Goal: Navigation & Orientation: Find specific page/section

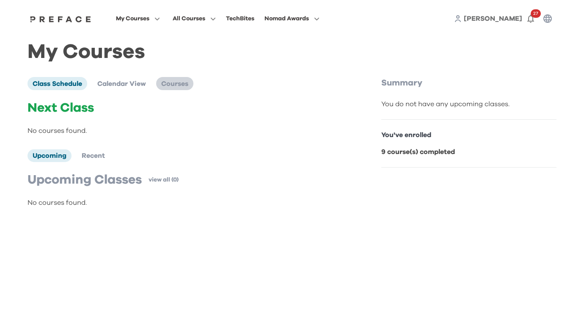
click at [188, 83] on span "Courses" at bounding box center [174, 83] width 27 height 7
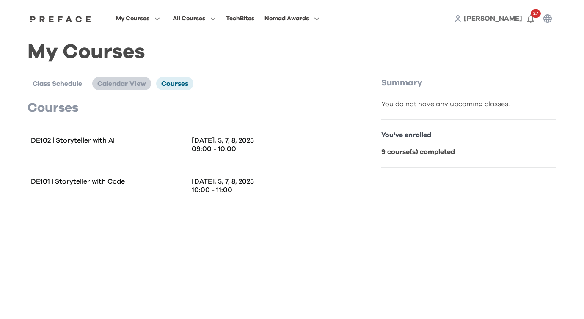
click at [127, 84] on span "Calendar View" at bounding box center [121, 83] width 49 height 7
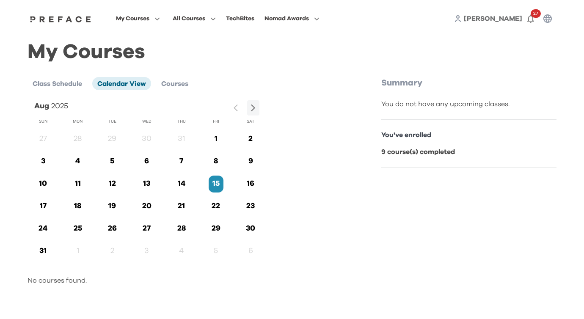
click at [70, 75] on div "My Courses Class Schedule Calendar View Courses Aug 2025 Sun Mon Tue Wed Thu Fr…" at bounding box center [292, 170] width 529 height 246
click at [71, 86] on span "Class Schedule" at bounding box center [58, 83] width 50 height 7
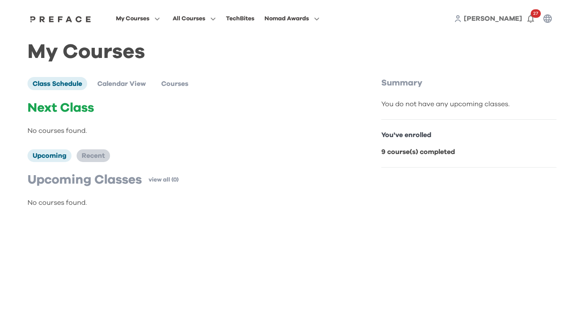
click at [97, 154] on span "Recent" at bounding box center [93, 155] width 23 height 7
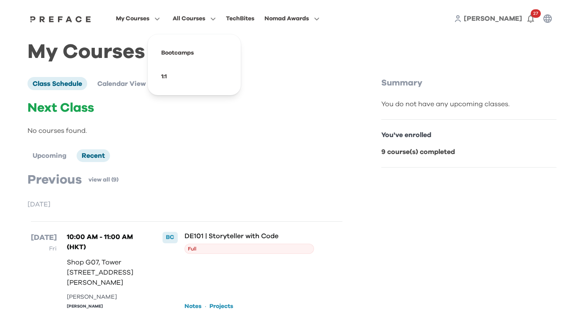
click at [213, 20] on icon "button" at bounding box center [211, 19] width 9 height 6
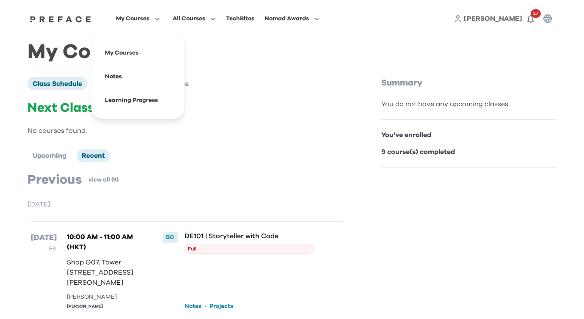
click at [118, 76] on span at bounding box center [138, 77] width 80 height 24
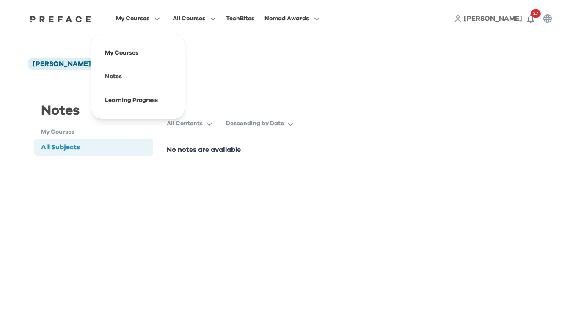
click at [132, 52] on span at bounding box center [138, 53] width 80 height 24
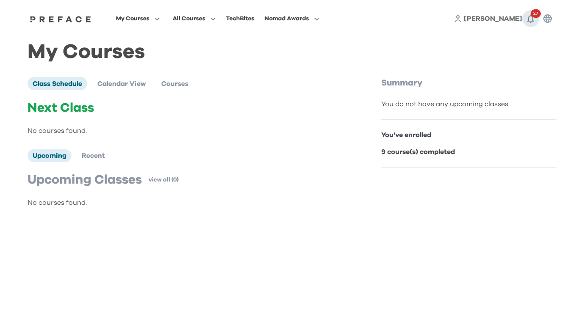
click at [533, 18] on icon "button" at bounding box center [531, 19] width 7 height 8
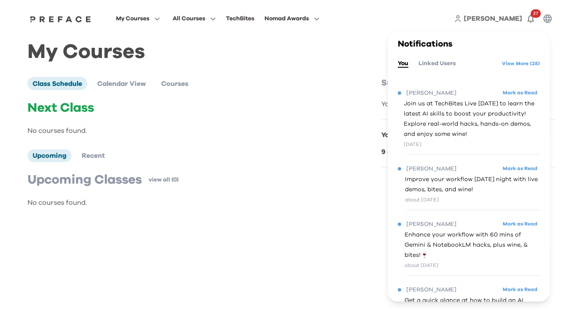
click at [318, 122] on div "Next Class No courses found." at bounding box center [187, 118] width 318 height 36
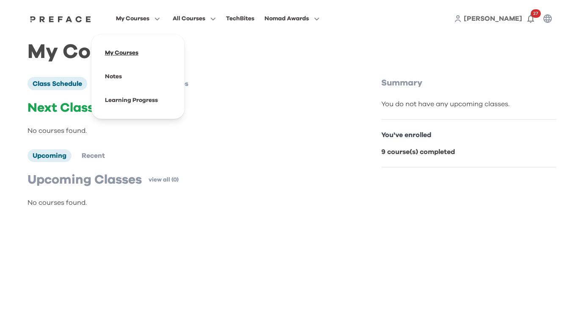
click at [121, 51] on span at bounding box center [138, 53] width 80 height 24
click at [122, 53] on span at bounding box center [138, 53] width 80 height 24
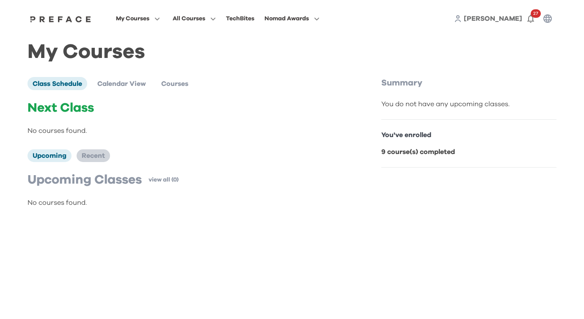
click at [90, 158] on span "Recent" at bounding box center [93, 155] width 23 height 7
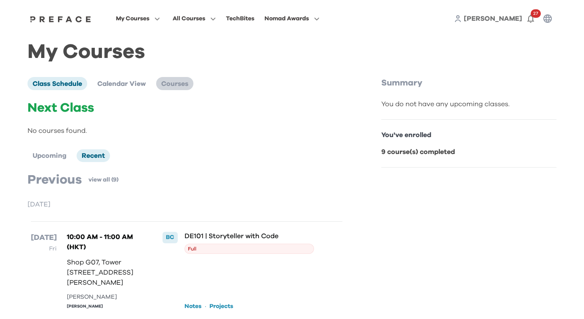
click at [181, 85] on span "Courses" at bounding box center [174, 83] width 27 height 7
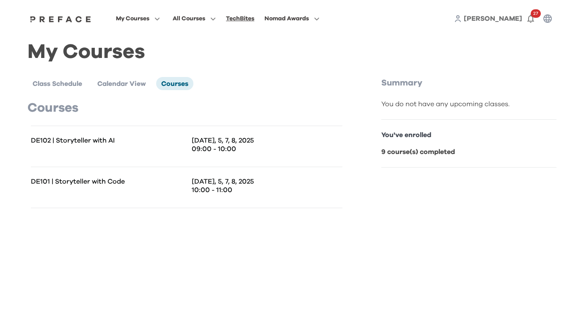
click at [252, 19] on div "TechBites" at bounding box center [240, 19] width 28 height 10
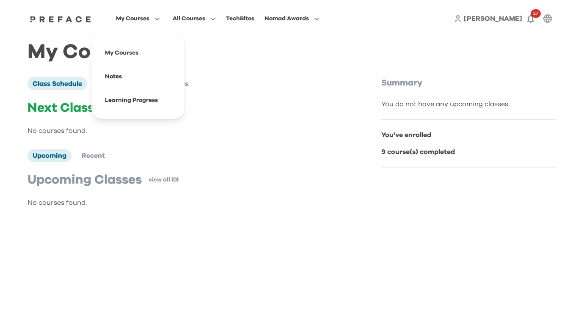
click at [122, 75] on span at bounding box center [138, 77] width 80 height 24
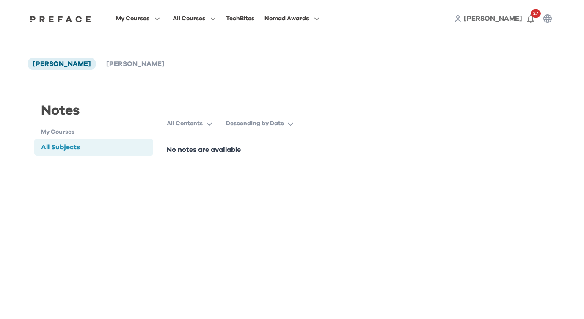
click at [118, 149] on div "All Subjects" at bounding box center [93, 147] width 119 height 17
click at [280, 76] on span at bounding box center [292, 77] width 80 height 24
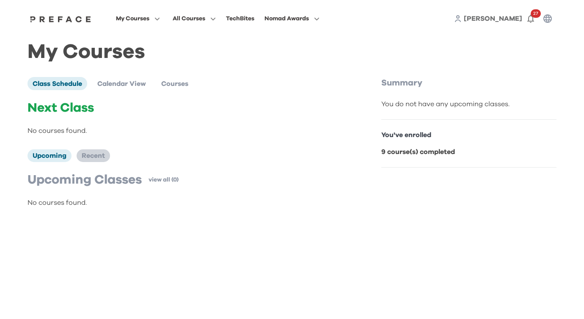
click at [94, 156] on span "Recent" at bounding box center [93, 155] width 23 height 7
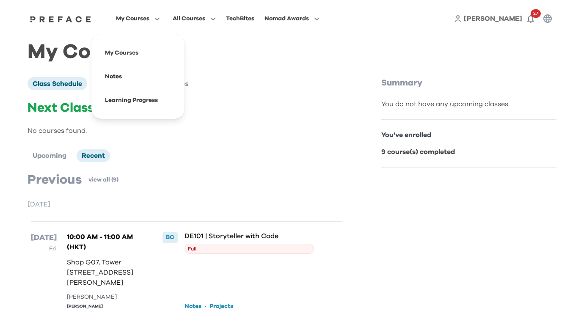
click at [115, 80] on span at bounding box center [138, 77] width 80 height 24
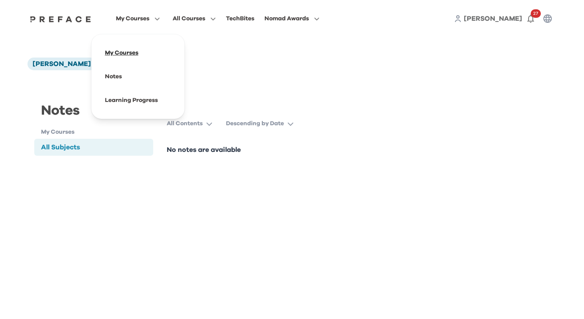
click at [131, 53] on span at bounding box center [138, 53] width 80 height 24
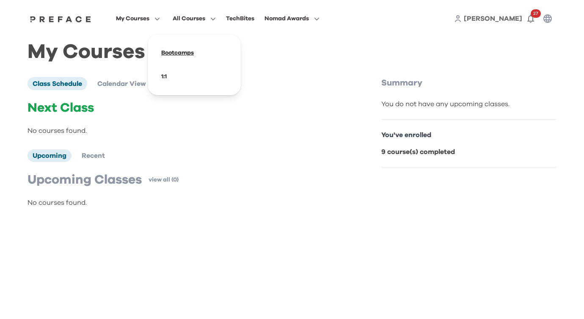
click at [178, 53] on span at bounding box center [195, 53] width 80 height 24
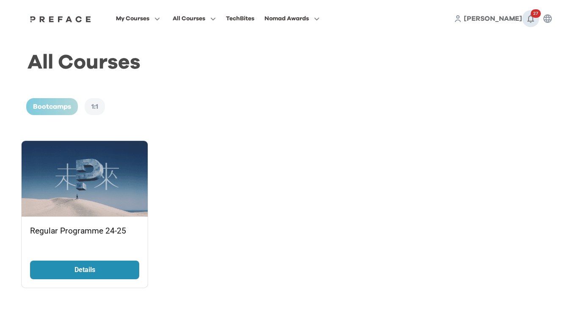
click at [534, 17] on span "27" at bounding box center [536, 13] width 10 height 8
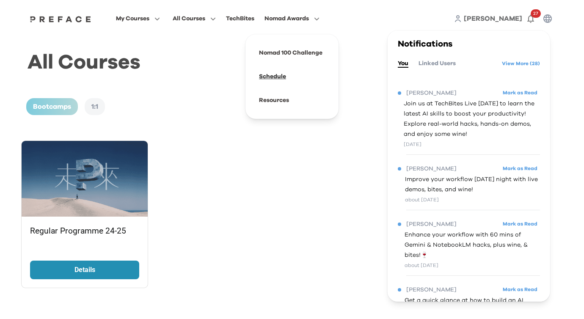
click at [271, 76] on span at bounding box center [292, 77] width 80 height 24
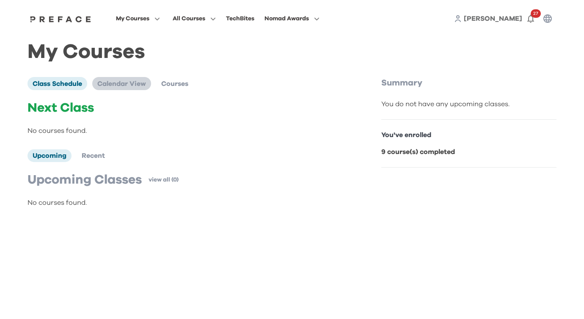
click at [120, 81] on span "Calendar View" at bounding box center [121, 83] width 49 height 7
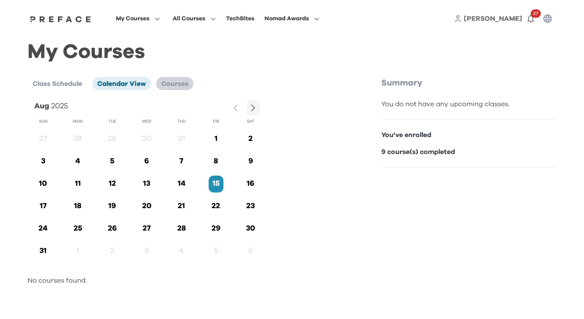
click at [171, 86] on span "Courses" at bounding box center [174, 83] width 27 height 7
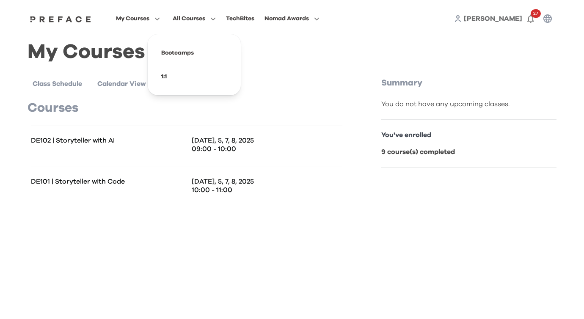
click at [165, 75] on span at bounding box center [195, 77] width 80 height 24
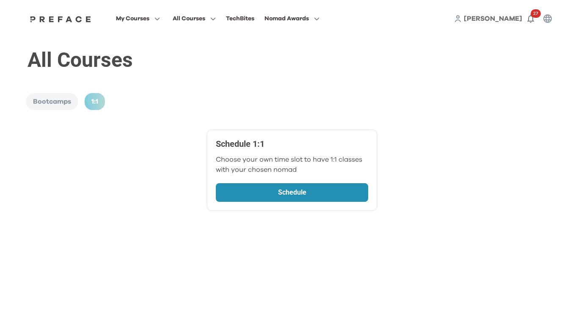
click at [215, 110] on div "Bootcamps 1:1" at bounding box center [292, 101] width 532 height 17
click at [155, 19] on icon "button" at bounding box center [155, 19] width 9 height 6
click at [124, 52] on span at bounding box center [138, 53] width 80 height 24
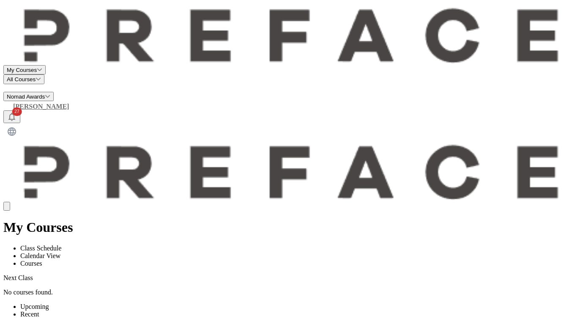
click at [69, 103] on span "[PERSON_NAME]" at bounding box center [41, 106] width 56 height 7
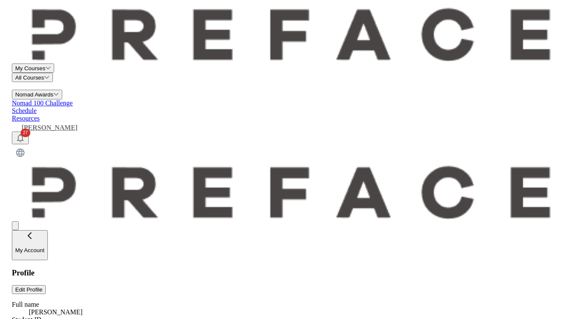
click at [73, 100] on span at bounding box center [73, 103] width 0 height 7
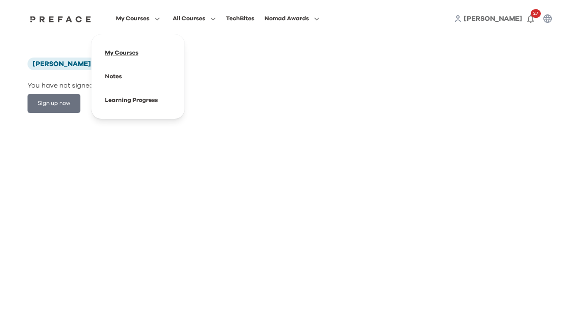
click at [131, 51] on span at bounding box center [138, 53] width 80 height 24
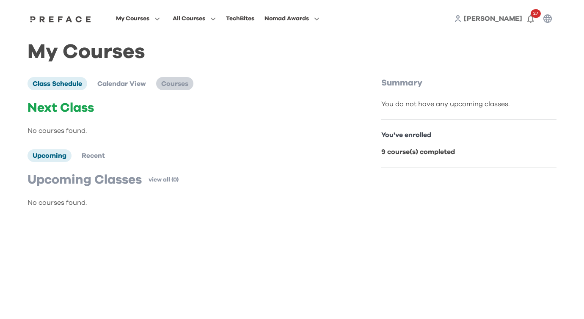
click at [165, 82] on span "Courses" at bounding box center [174, 83] width 27 height 7
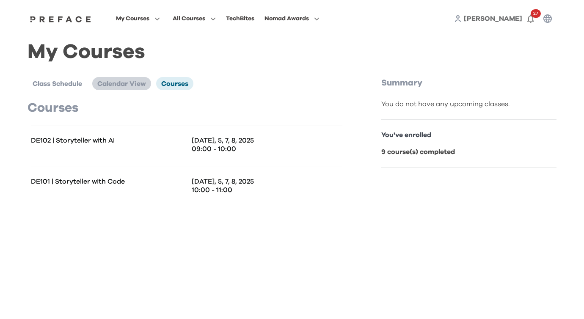
click at [116, 82] on span "Calendar View" at bounding box center [121, 83] width 49 height 7
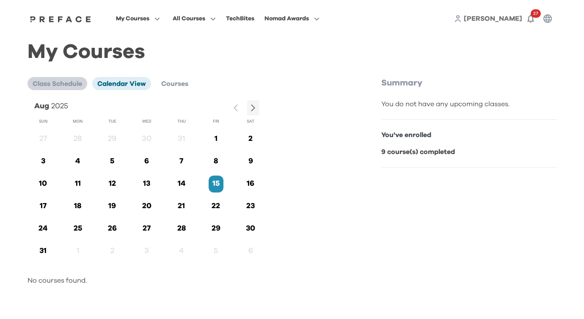
click at [75, 83] on span "Class Schedule" at bounding box center [58, 83] width 50 height 7
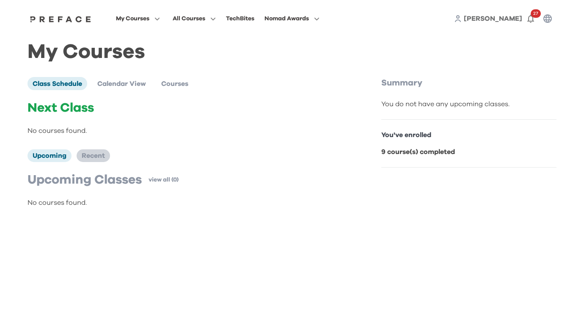
click at [97, 155] on span "Recent" at bounding box center [93, 155] width 23 height 7
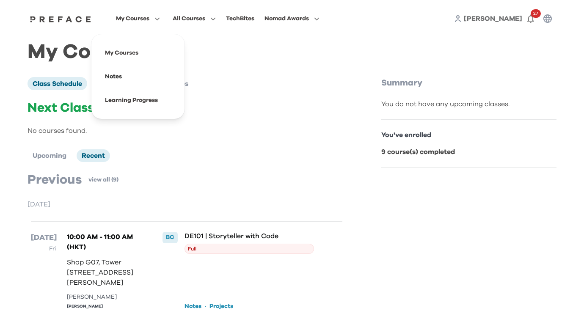
click at [119, 75] on span at bounding box center [138, 77] width 80 height 24
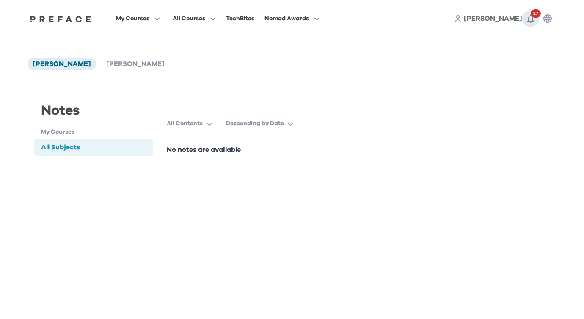
click at [531, 14] on span "27" at bounding box center [536, 13] width 10 height 8
